Goal: Task Accomplishment & Management: Manage account settings

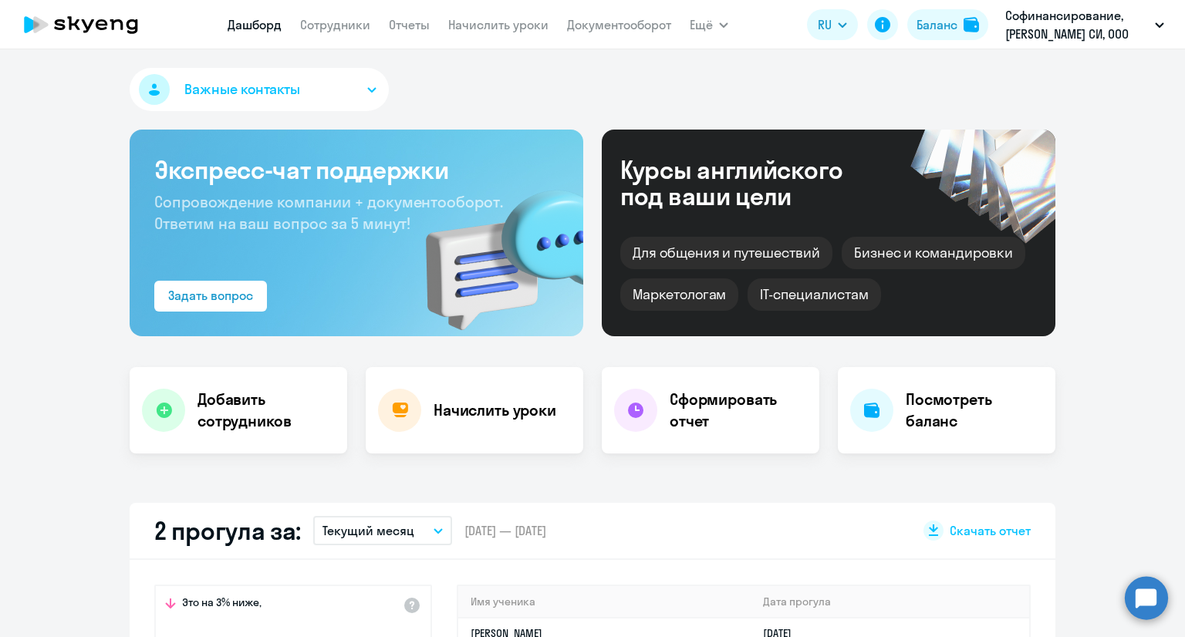
select select "30"
click at [350, 22] on link "Сотрудники" at bounding box center [335, 24] width 70 height 15
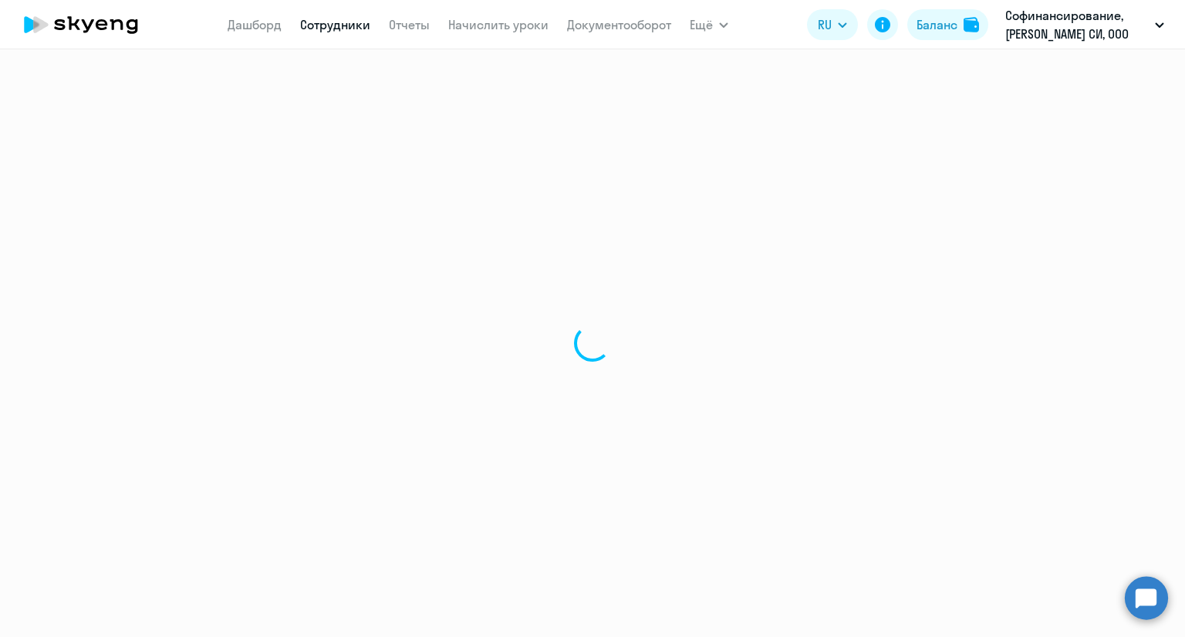
select select "30"
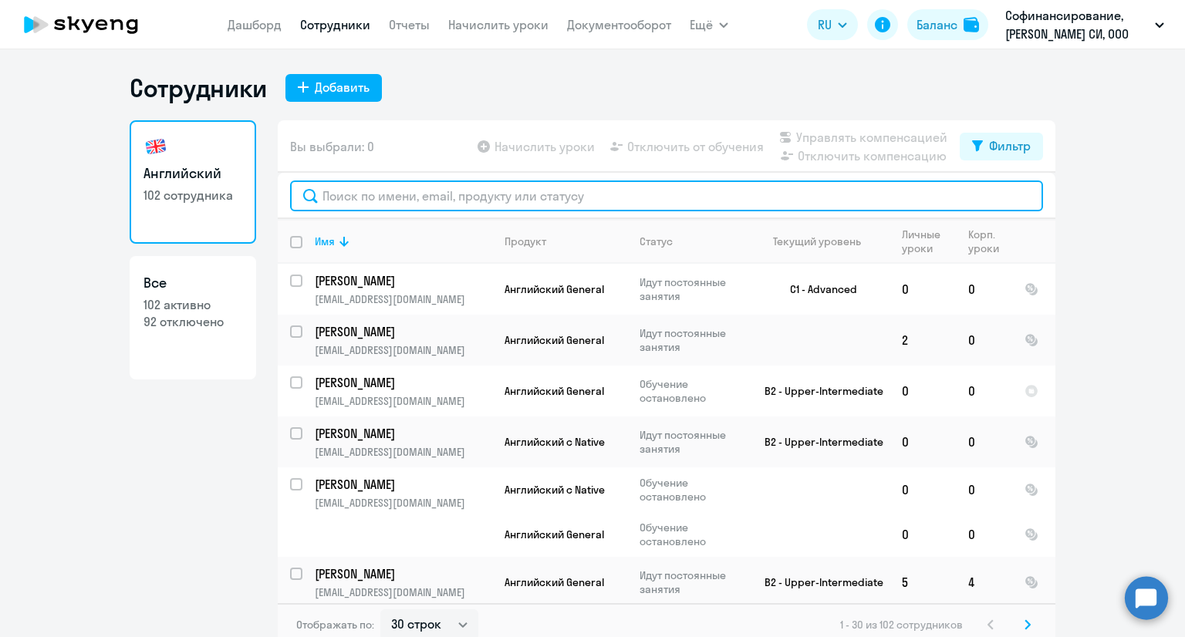
click at [479, 192] on input "text" at bounding box center [666, 196] width 753 height 31
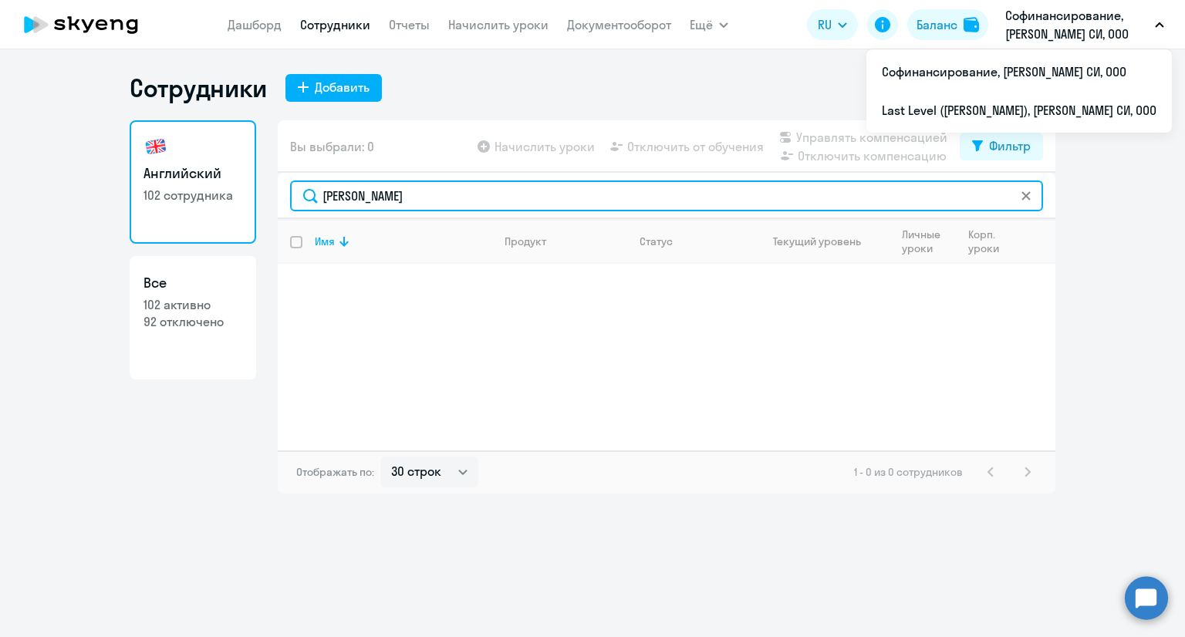
drag, startPoint x: 383, startPoint y: 186, endPoint x: 297, endPoint y: 200, distance: 86.8
click at [299, 201] on input "[PERSON_NAME]" at bounding box center [666, 196] width 753 height 31
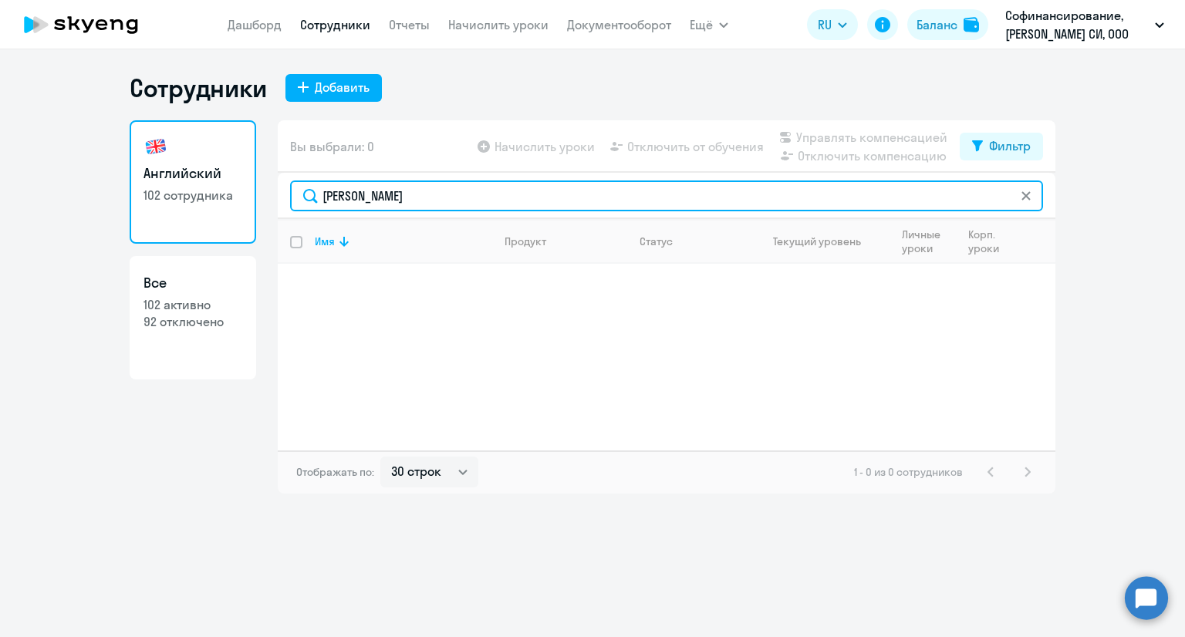
drag, startPoint x: 410, startPoint y: 196, endPoint x: 269, endPoint y: 199, distance: 140.5
click at [269, 199] on div "Английский 102 сотрудника Все 102 активно 92 отключено Вы выбрали: 0 Начислить …" at bounding box center [593, 307] width 926 height 374
drag, startPoint x: 375, startPoint y: 198, endPoint x: 311, endPoint y: 196, distance: 64.1
click at [311, 196] on input "[PERSON_NAME]" at bounding box center [666, 196] width 753 height 31
paste input "хметшарипов"
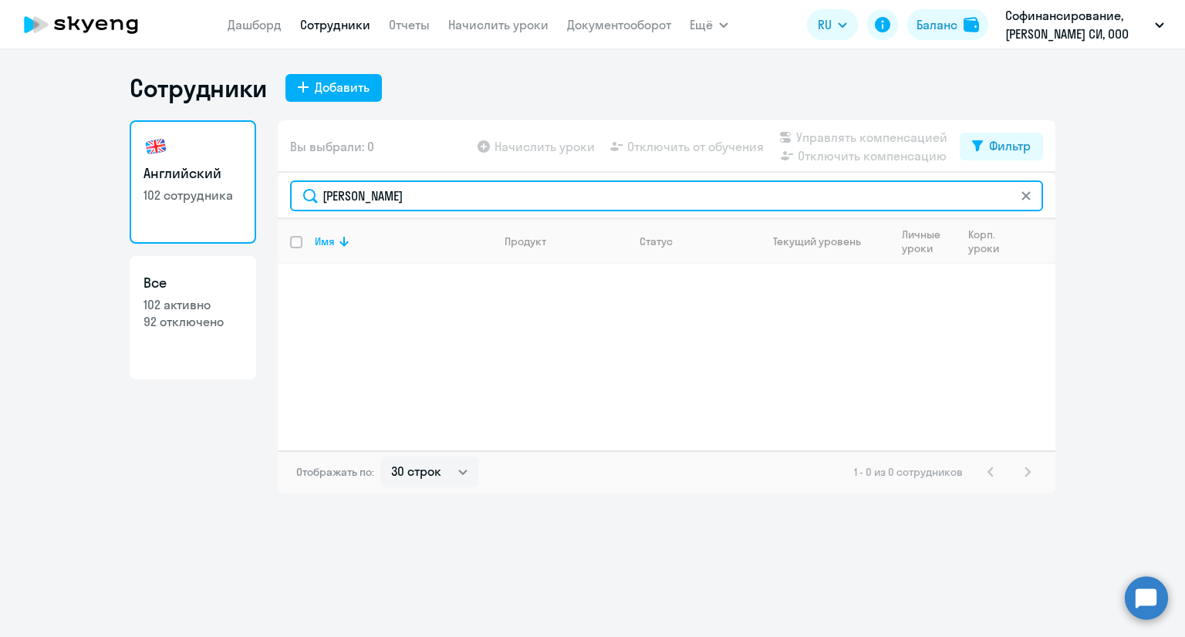
click at [395, 189] on input "[PERSON_NAME]" at bounding box center [666, 196] width 753 height 31
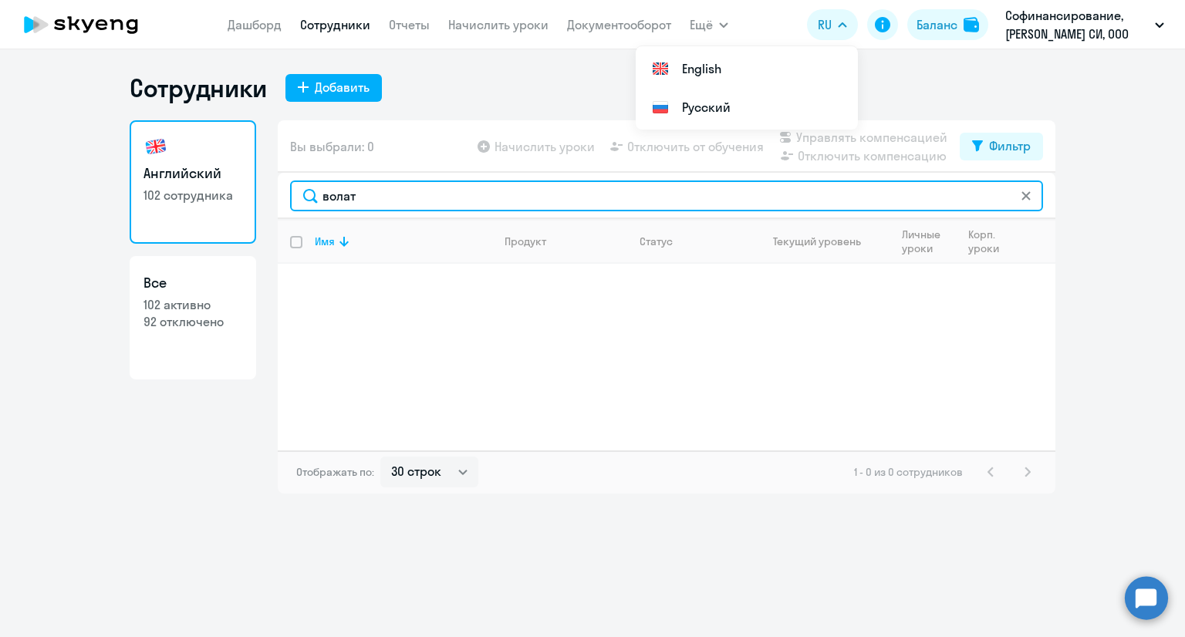
click at [338, 201] on input "волат" at bounding box center [666, 196] width 753 height 31
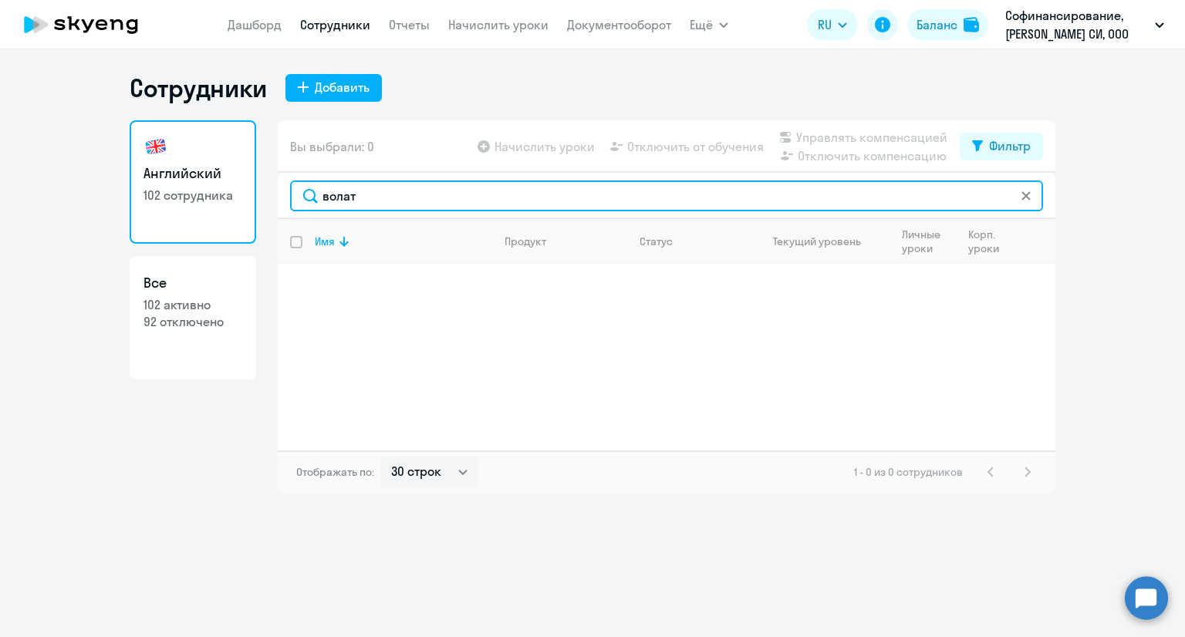
click at [338, 201] on input "волат" at bounding box center [666, 196] width 753 height 31
click at [357, 198] on input "[PERSON_NAME]" at bounding box center [666, 196] width 753 height 31
click at [355, 194] on input "[PERSON_NAME]" at bounding box center [666, 196] width 753 height 31
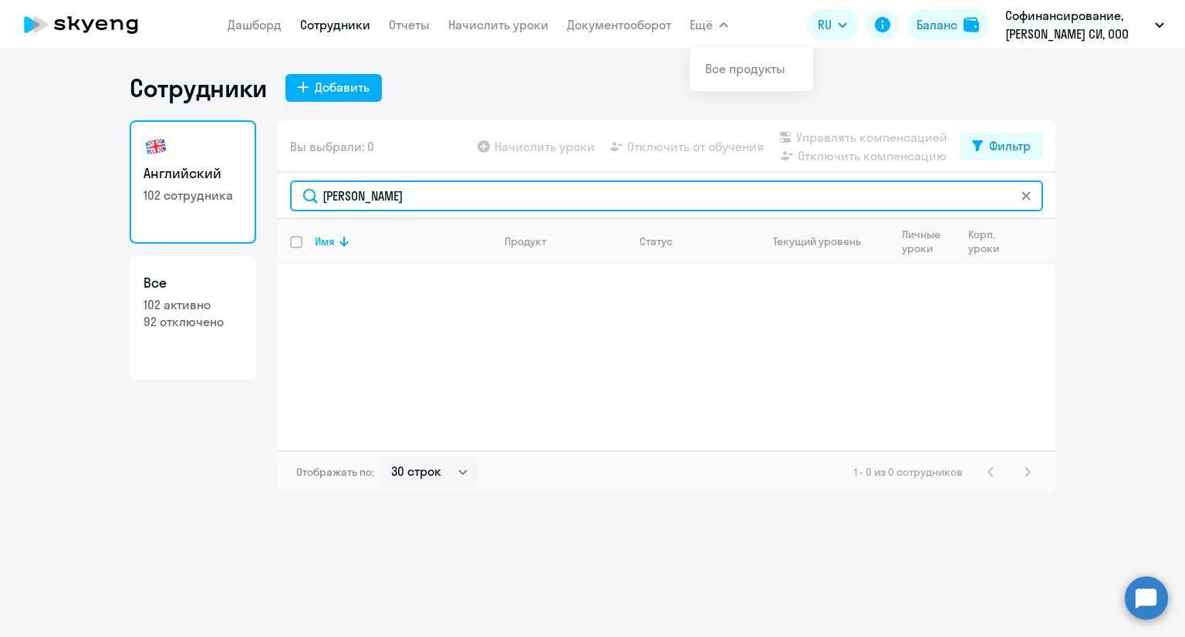
drag, startPoint x: 401, startPoint y: 193, endPoint x: 310, endPoint y: 193, distance: 91.1
click at [310, 193] on input "[PERSON_NAME]" at bounding box center [666, 196] width 753 height 31
drag, startPoint x: 391, startPoint y: 198, endPoint x: 284, endPoint y: 204, distance: 107.4
click at [284, 204] on div "[PERSON_NAME]" at bounding box center [667, 196] width 778 height 46
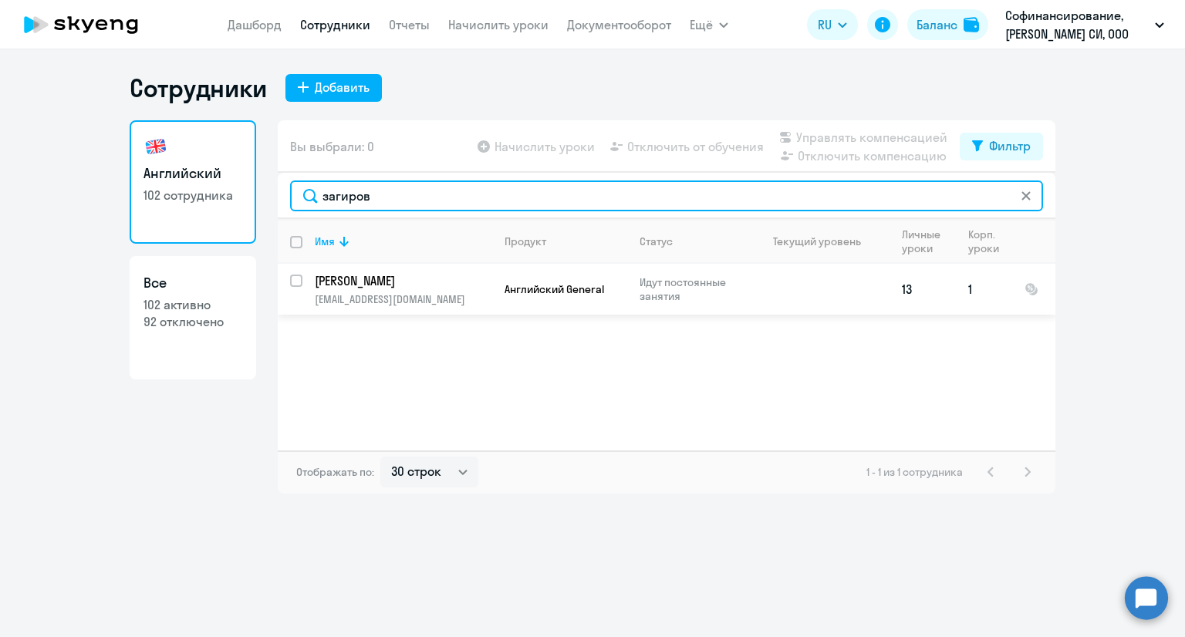
type input "загиров"
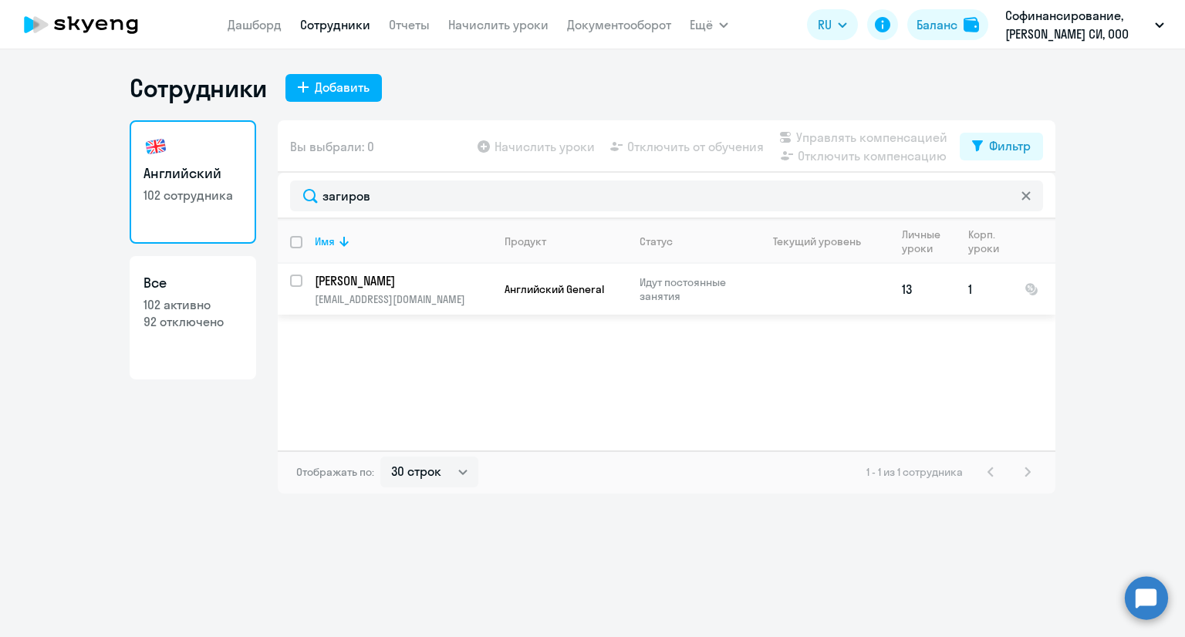
click at [453, 291] on td "Загиров [PERSON_NAME] [PERSON_NAME][EMAIL_ADDRESS][DOMAIN_NAME]" at bounding box center [398, 289] width 190 height 51
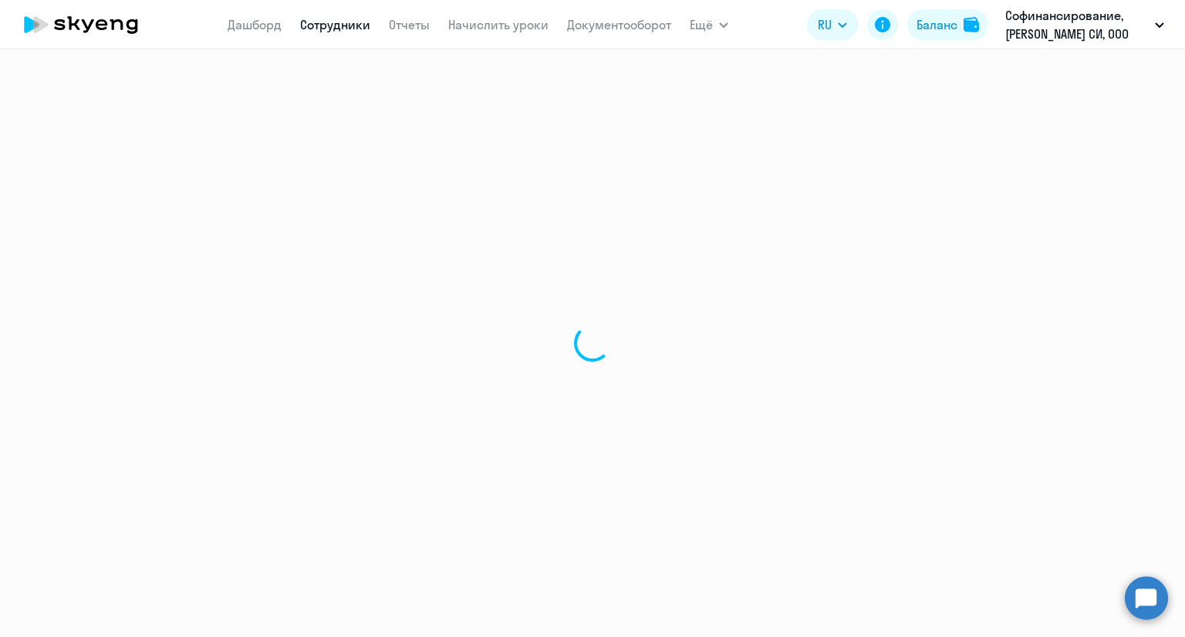
select select "english"
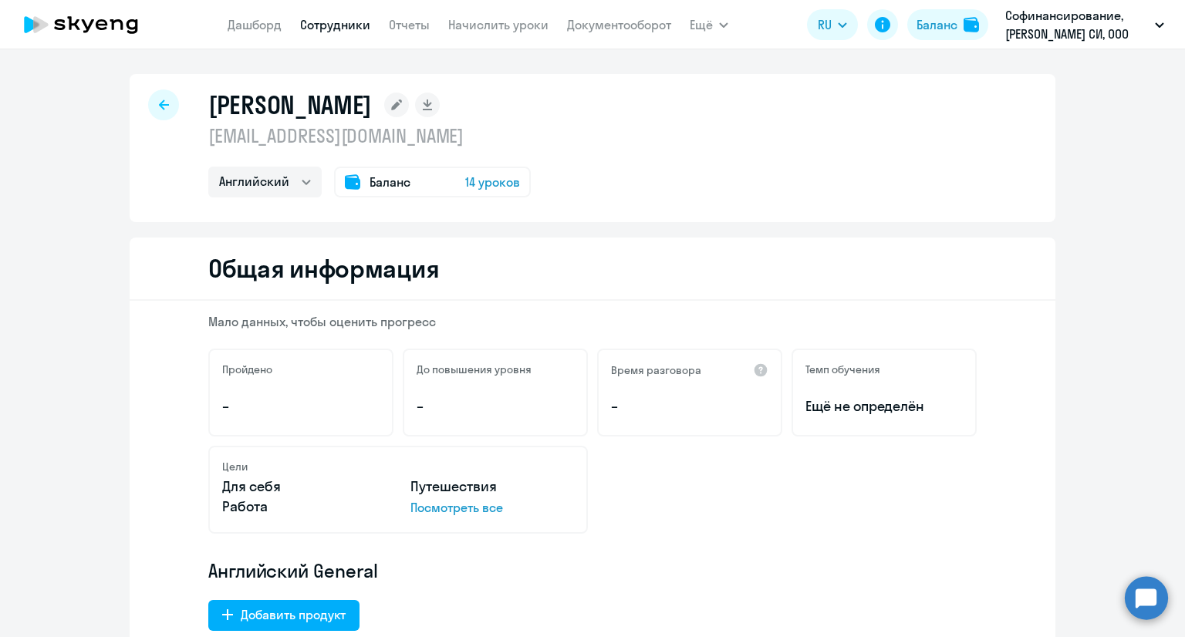
click at [170, 103] on div at bounding box center [163, 105] width 31 height 31
select select "30"
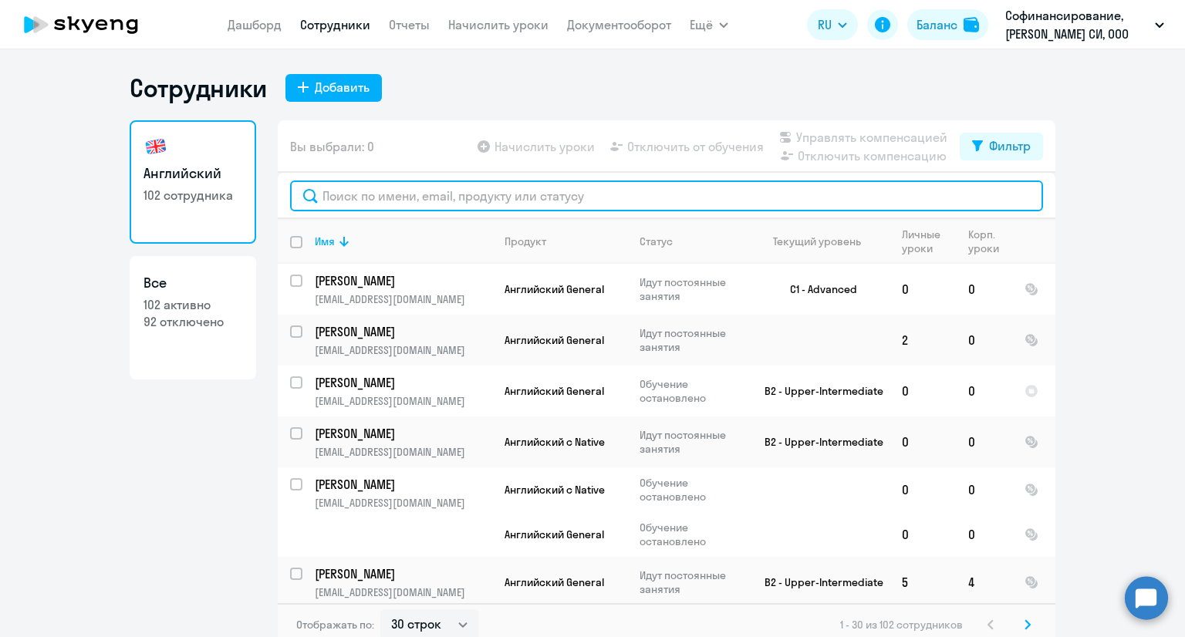
click at [401, 195] on input "text" at bounding box center [666, 196] width 753 height 31
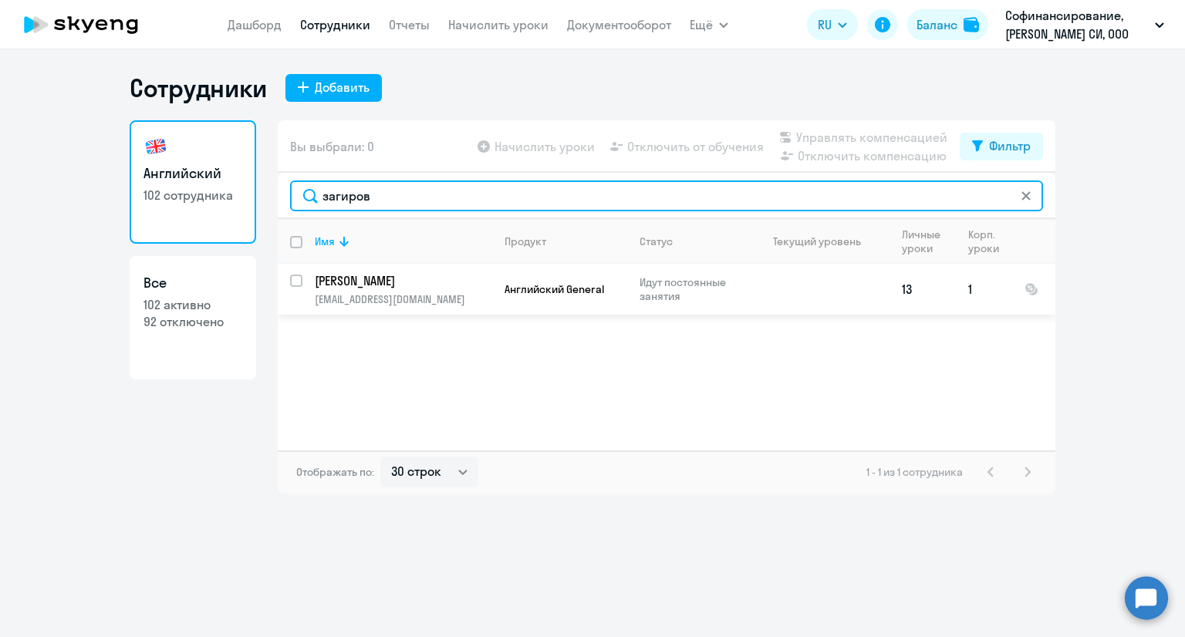
type input "загиров"
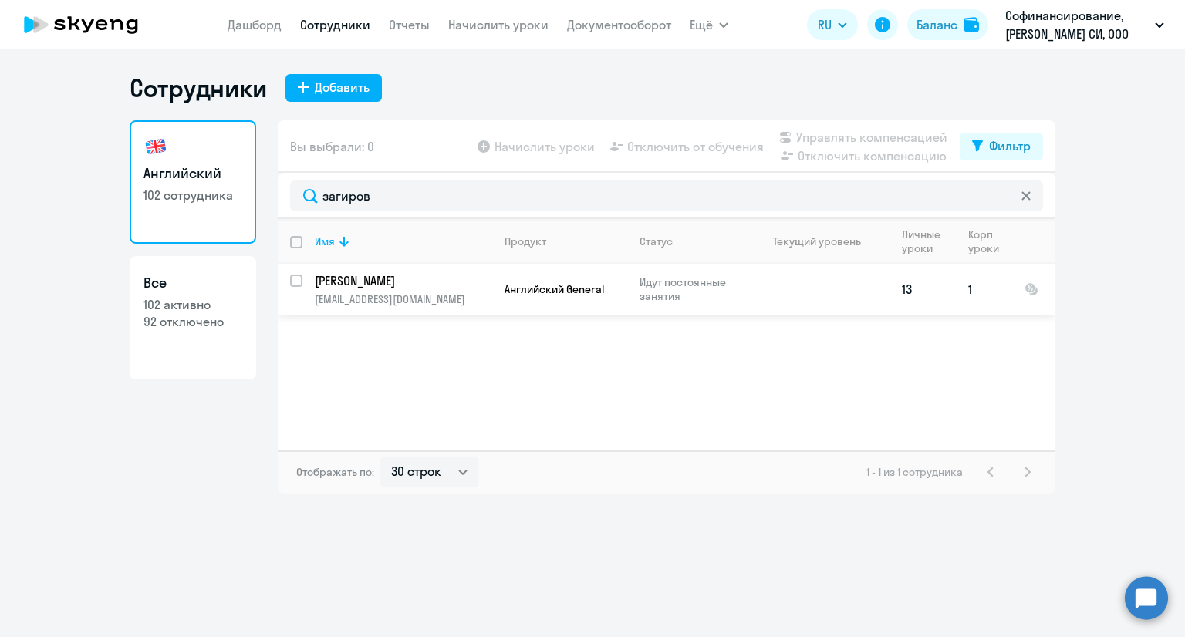
click at [296, 283] on input "select row 42269681" at bounding box center [305, 290] width 31 height 31
checkbox input "true"
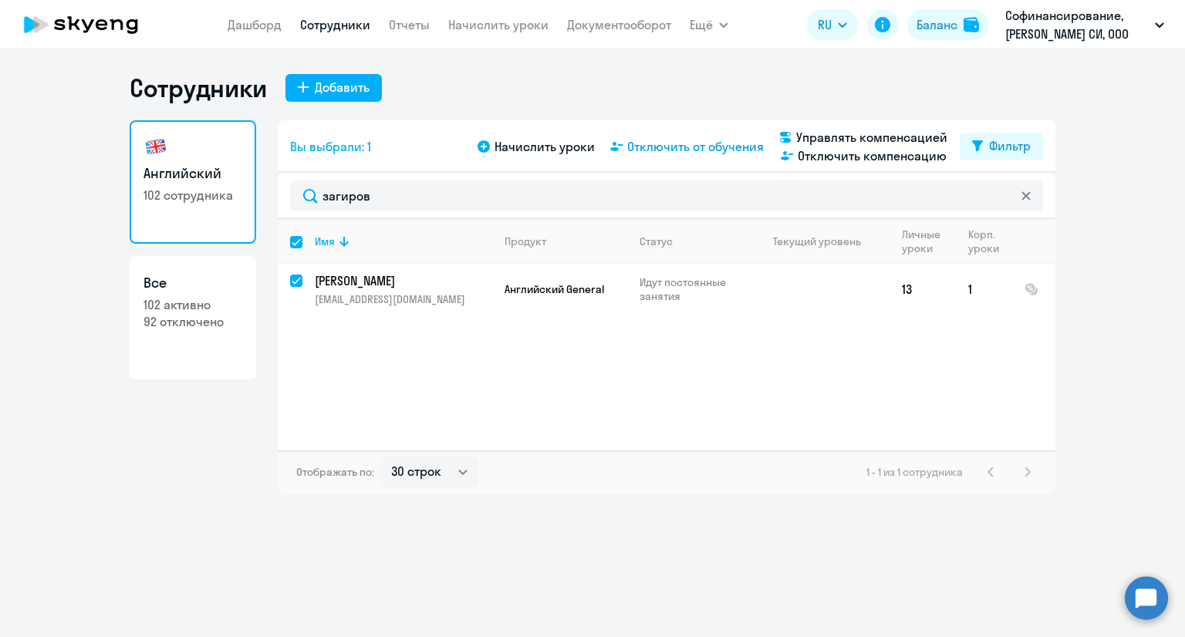
click at [691, 147] on span "Отключить от обучения" at bounding box center [695, 146] width 137 height 19
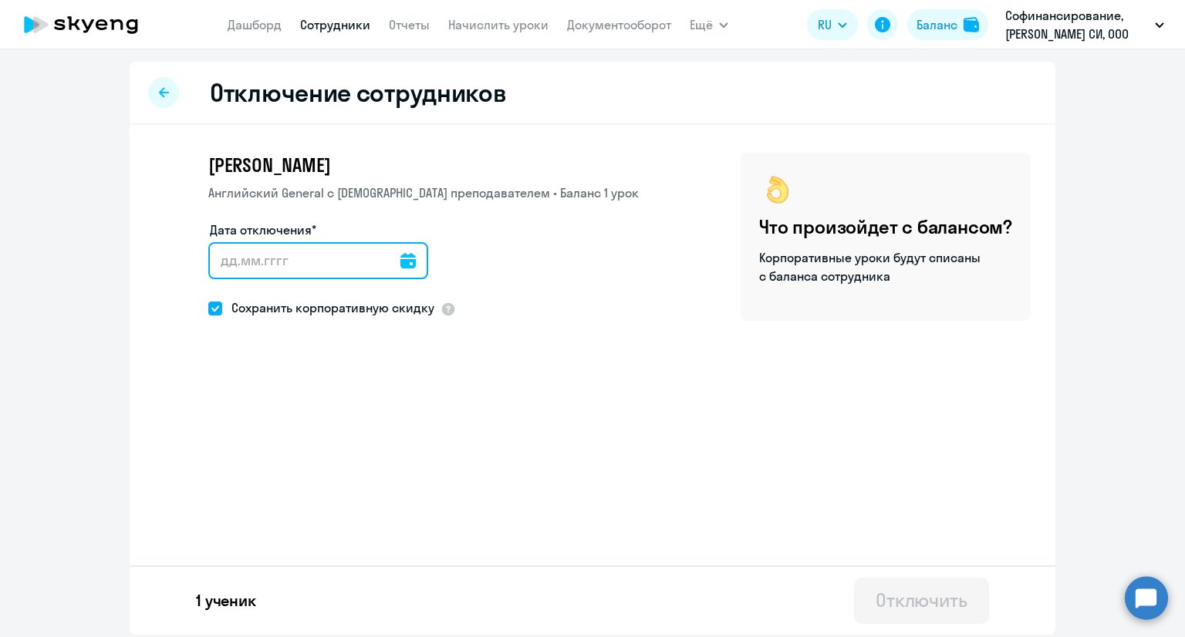
click at [299, 251] on input "Дата отключения*" at bounding box center [318, 260] width 220 height 37
click at [402, 259] on icon at bounding box center [408, 260] width 15 height 15
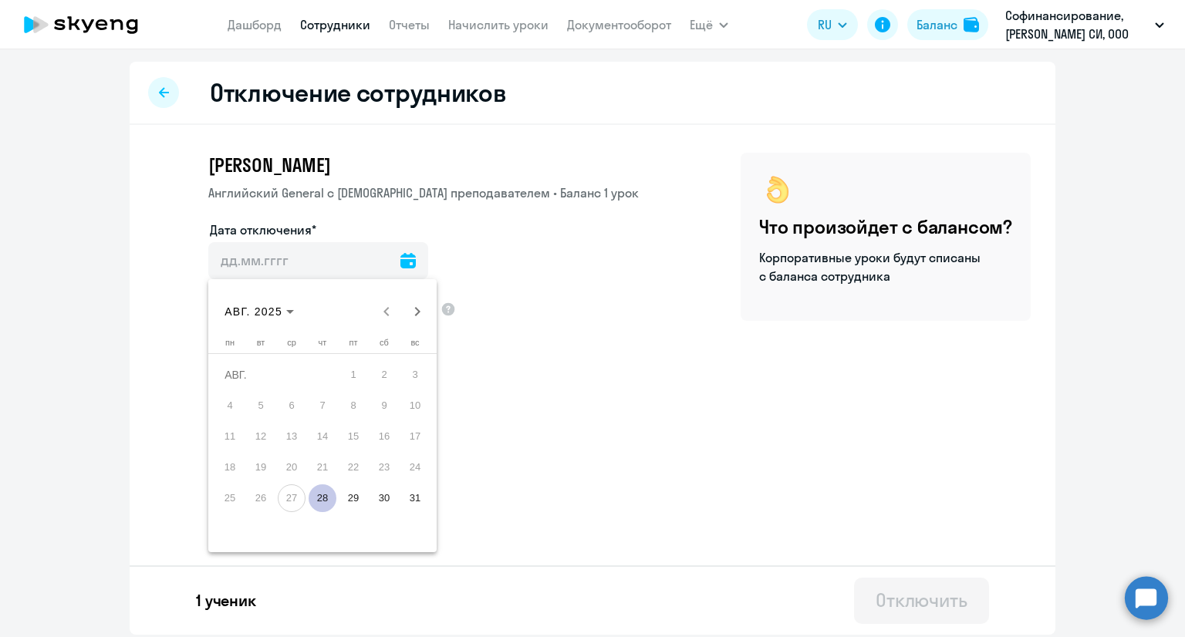
click at [313, 503] on span "28" at bounding box center [323, 499] width 28 height 28
type input "[DATE]"
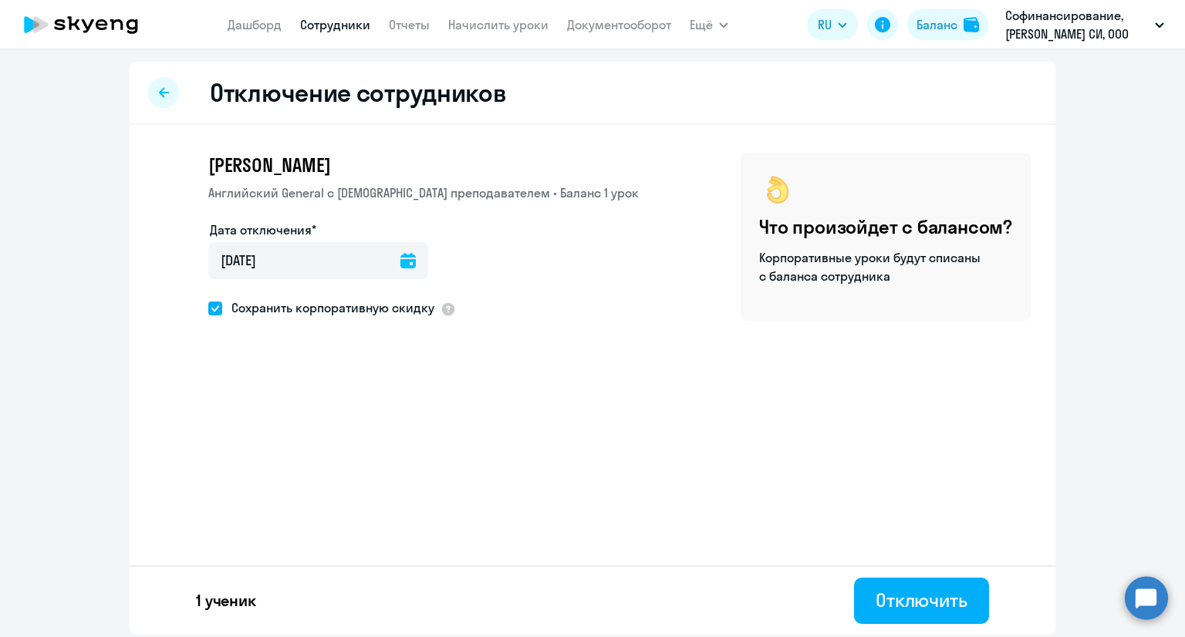
click at [215, 305] on span at bounding box center [215, 309] width 14 height 14
click at [208, 308] on input "Сохранить корпоративную скидку" at bounding box center [208, 308] width 1 height 1
checkbox input "false"
click at [951, 592] on div "Отключить" at bounding box center [922, 600] width 92 height 25
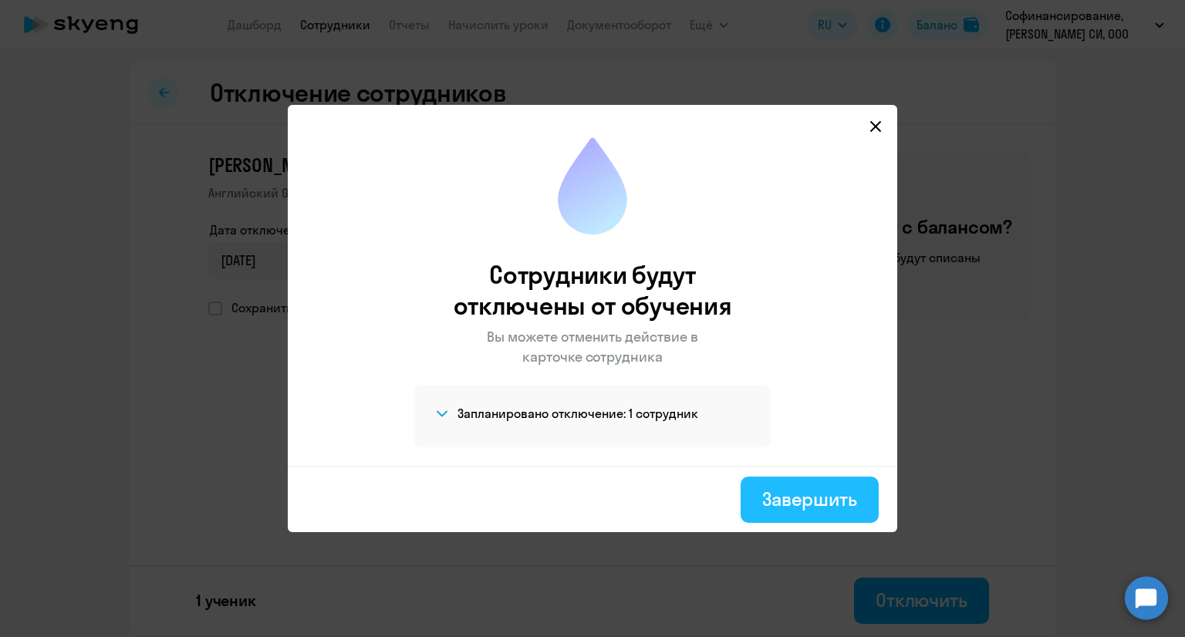
click at [803, 501] on div "Завершить" at bounding box center [809, 499] width 95 height 25
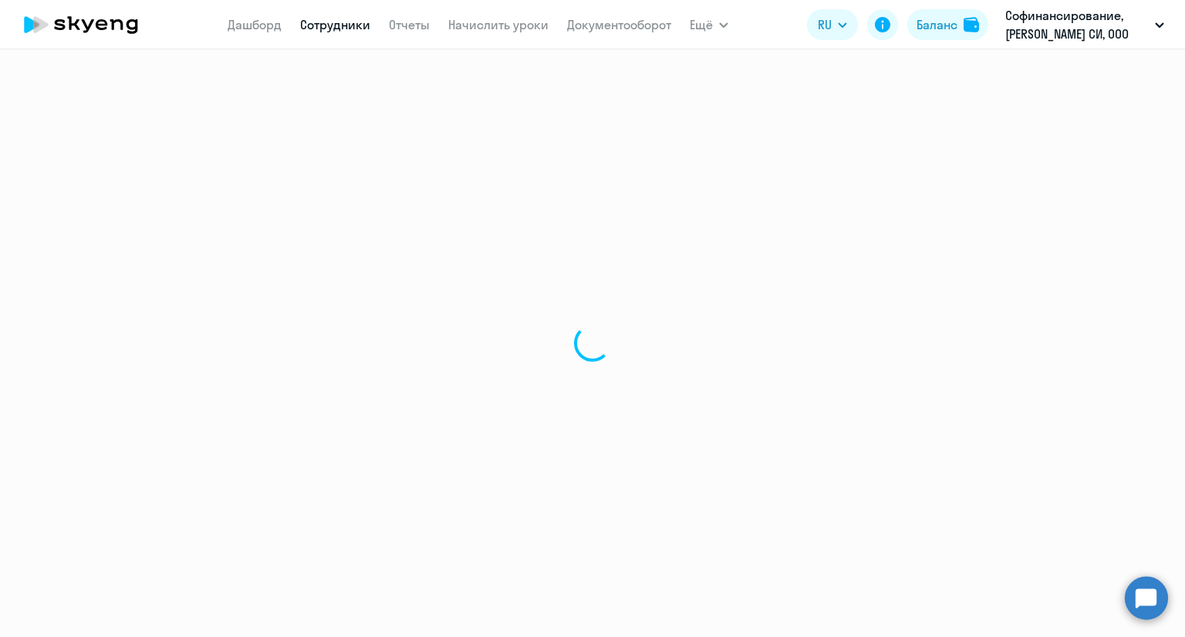
select select "30"
